Goal: Transaction & Acquisition: Book appointment/travel/reservation

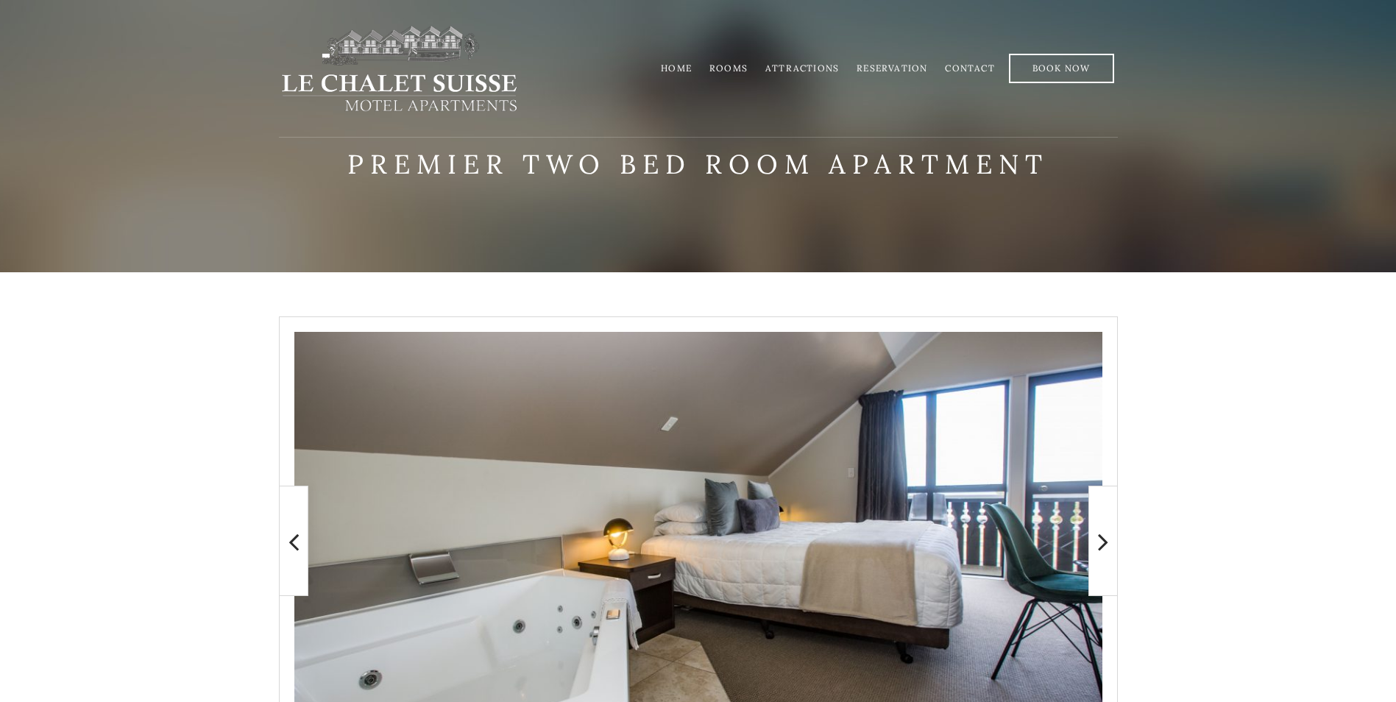
drag, startPoint x: 1390, startPoint y: 143, endPoint x: 1386, endPoint y: 205, distance: 61.9
click at [1386, 205] on div "Premier two bed room apartment" at bounding box center [698, 136] width 1396 height 272
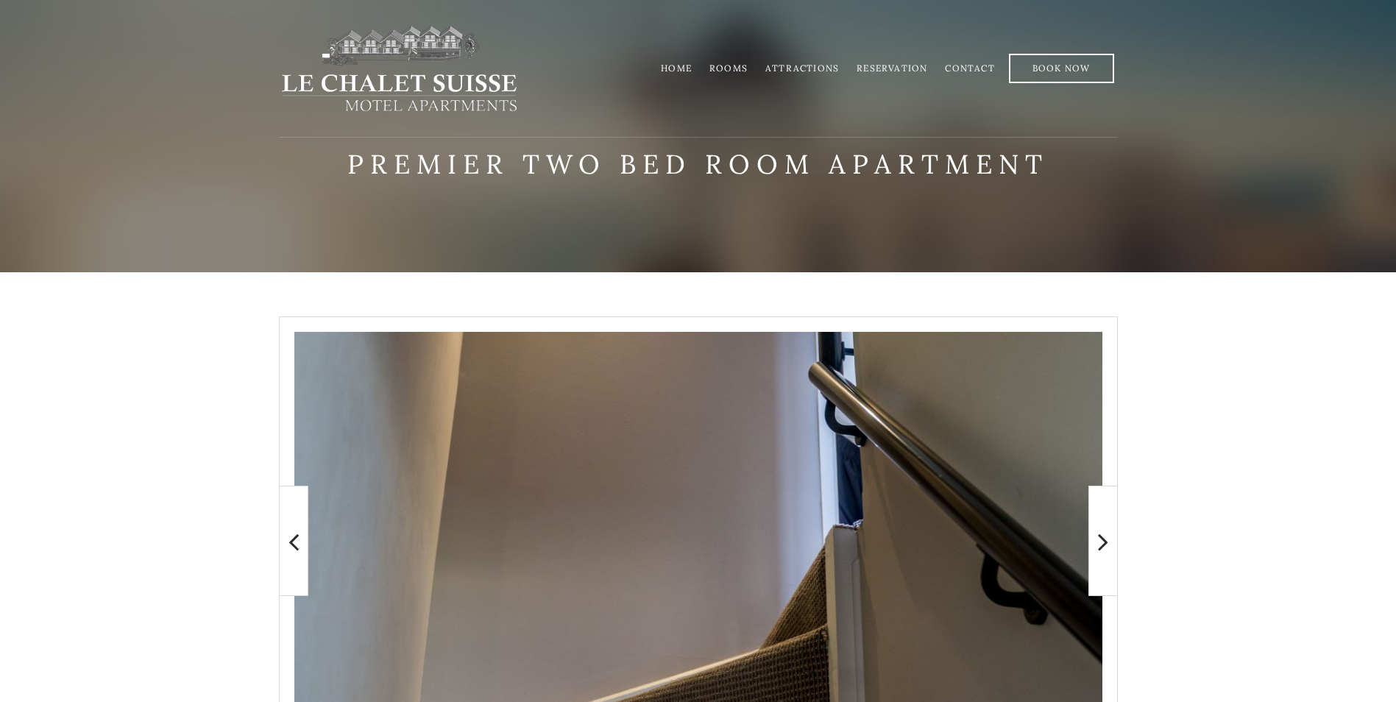
click at [734, 70] on link "Rooms" at bounding box center [728, 68] width 38 height 11
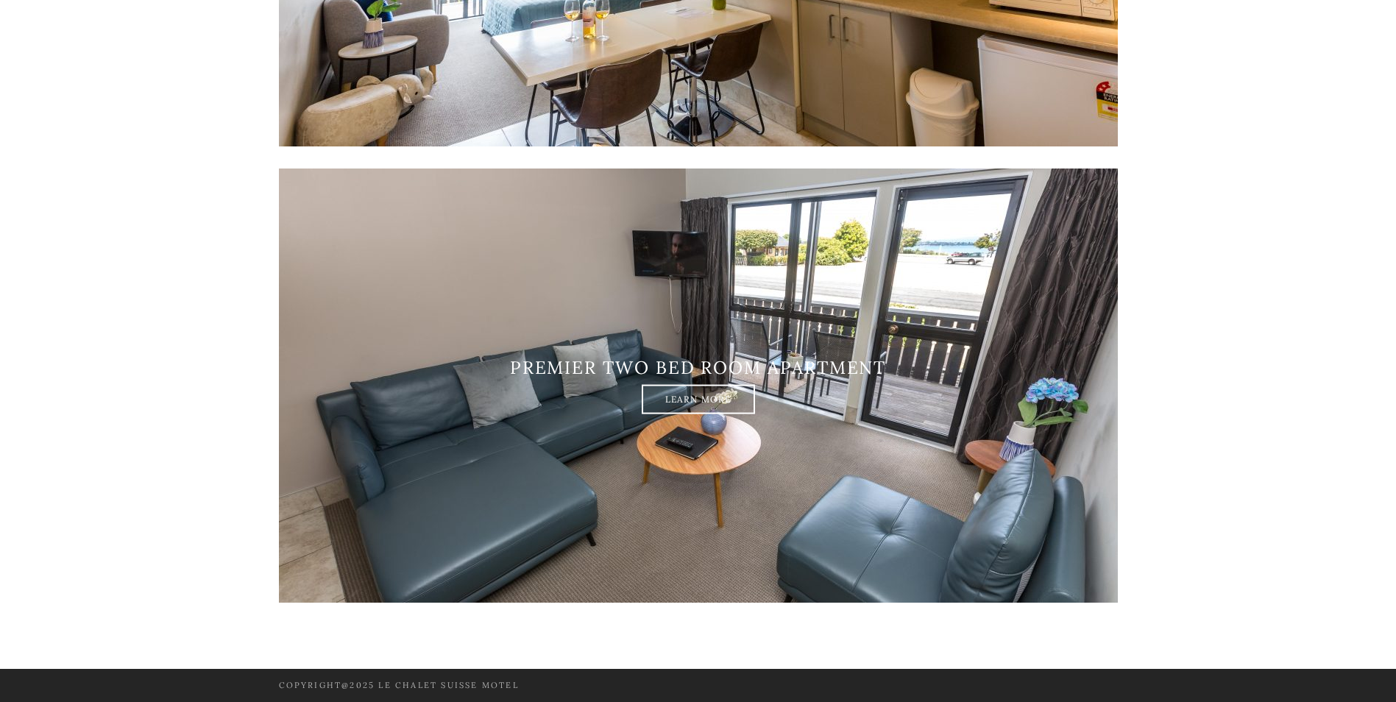
scroll to position [2143, 0]
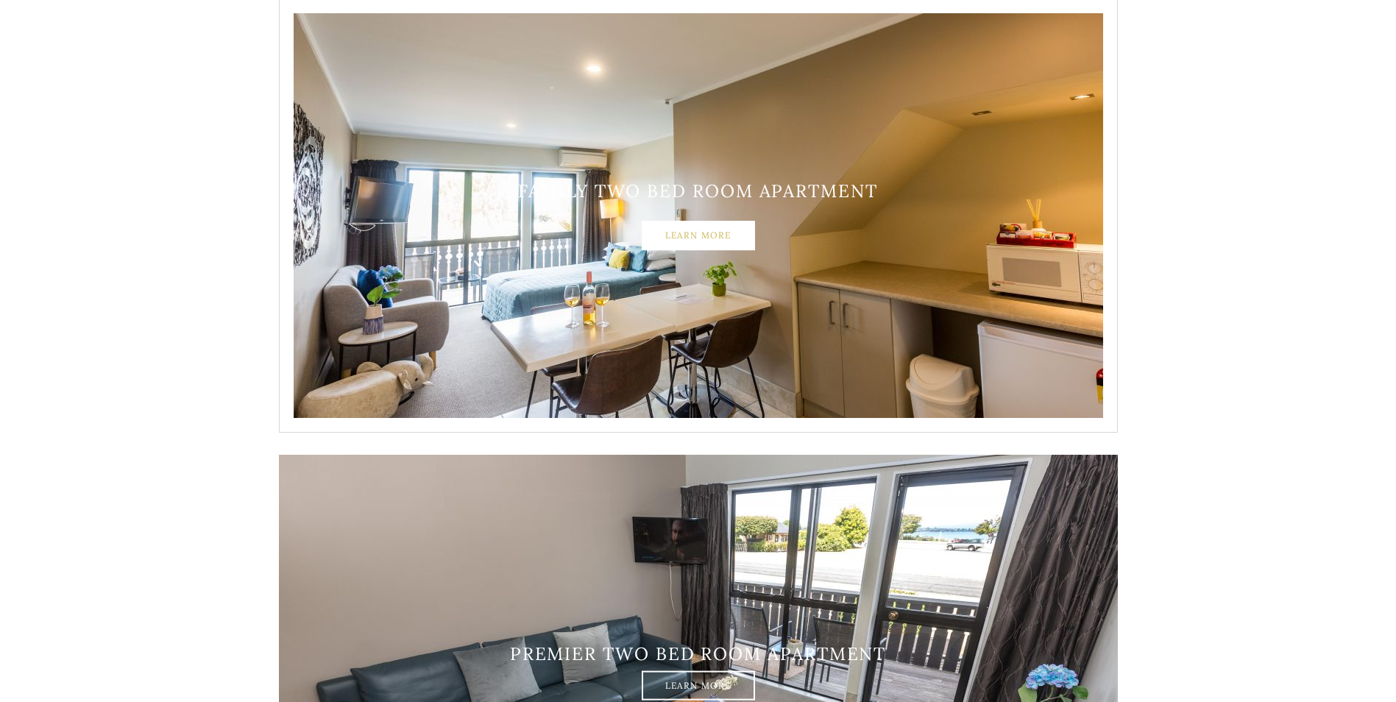
click at [690, 236] on link "Learn More" at bounding box center [698, 235] width 113 height 29
